Goal: Navigation & Orientation: Find specific page/section

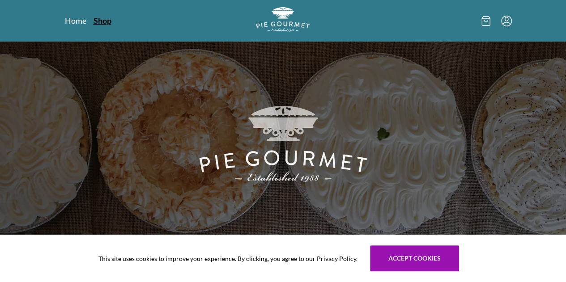
click at [93, 20] on link "Shop" at bounding box center [102, 20] width 18 height 11
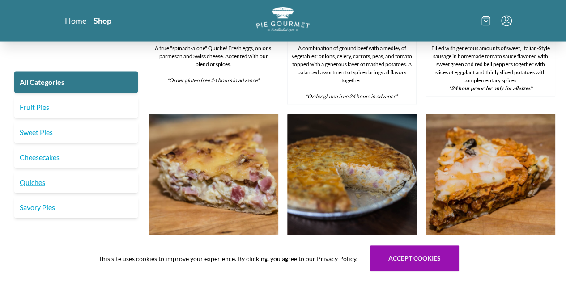
scroll to position [895, 0]
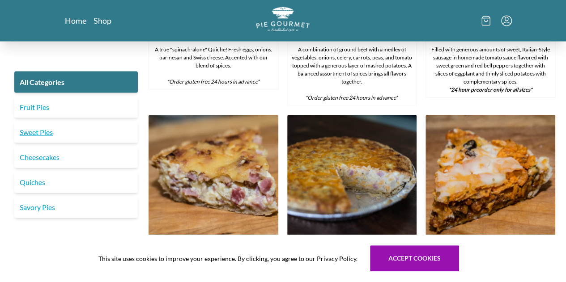
click at [72, 135] on link "Sweet Pies" at bounding box center [75, 132] width 123 height 21
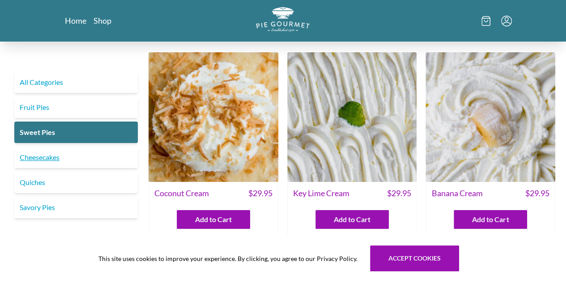
click at [81, 162] on link "Cheesecakes" at bounding box center [75, 157] width 123 height 21
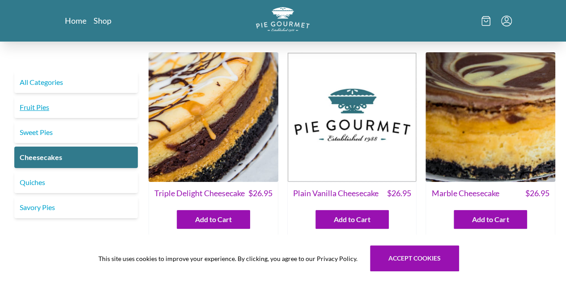
click at [50, 106] on link "Fruit Pies" at bounding box center [75, 107] width 123 height 21
